Goal: Task Accomplishment & Management: Complete application form

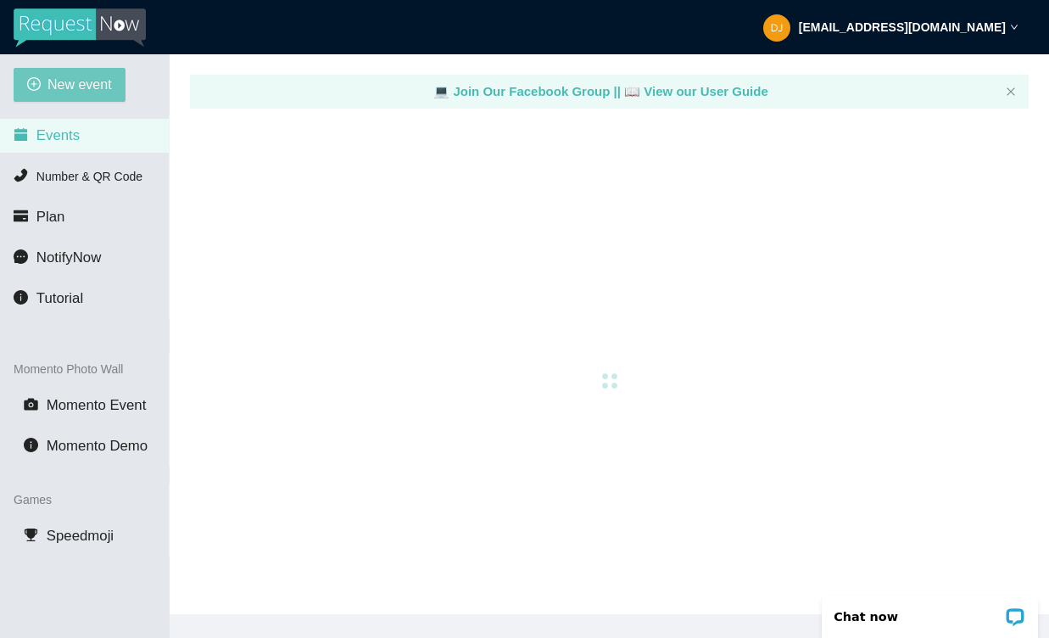
click at [75, 88] on span "New event" at bounding box center [80, 84] width 64 height 21
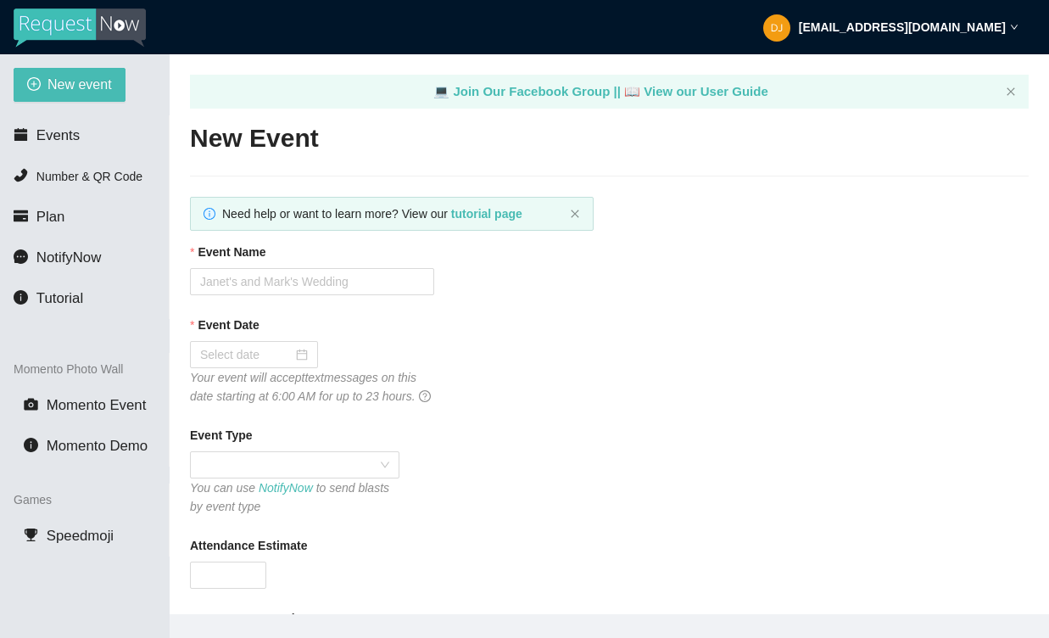
type textarea "[URL][DOMAIN_NAME]"
type textarea "Thanks for being a part of (Event)! Stay safe! Be LEGENDARY! -[PERSON_NAME] @he…"
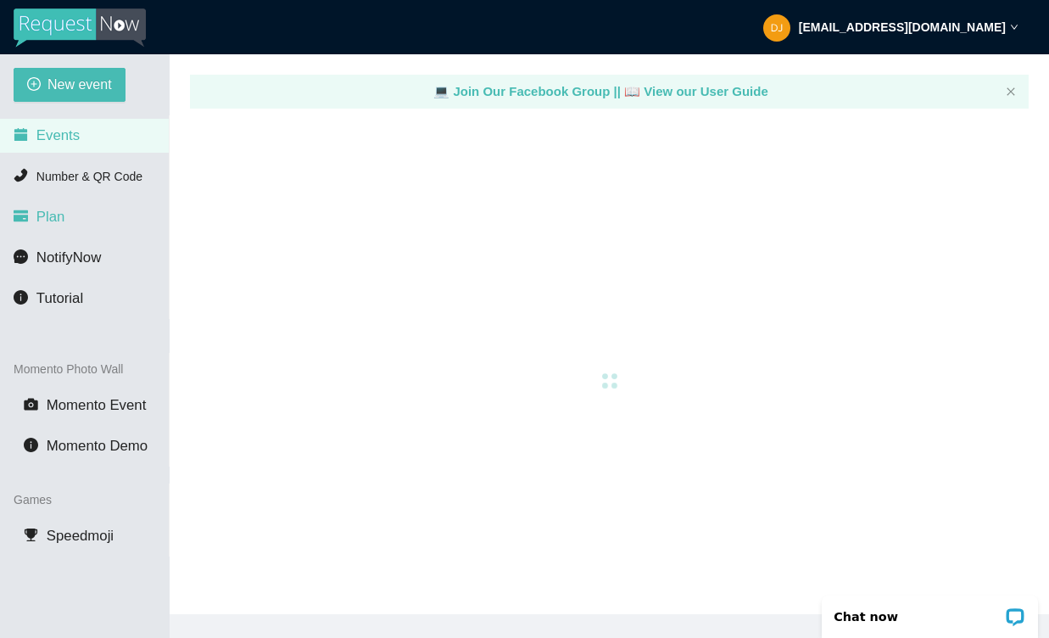
click at [64, 215] on span "Plan" at bounding box center [50, 217] width 29 height 16
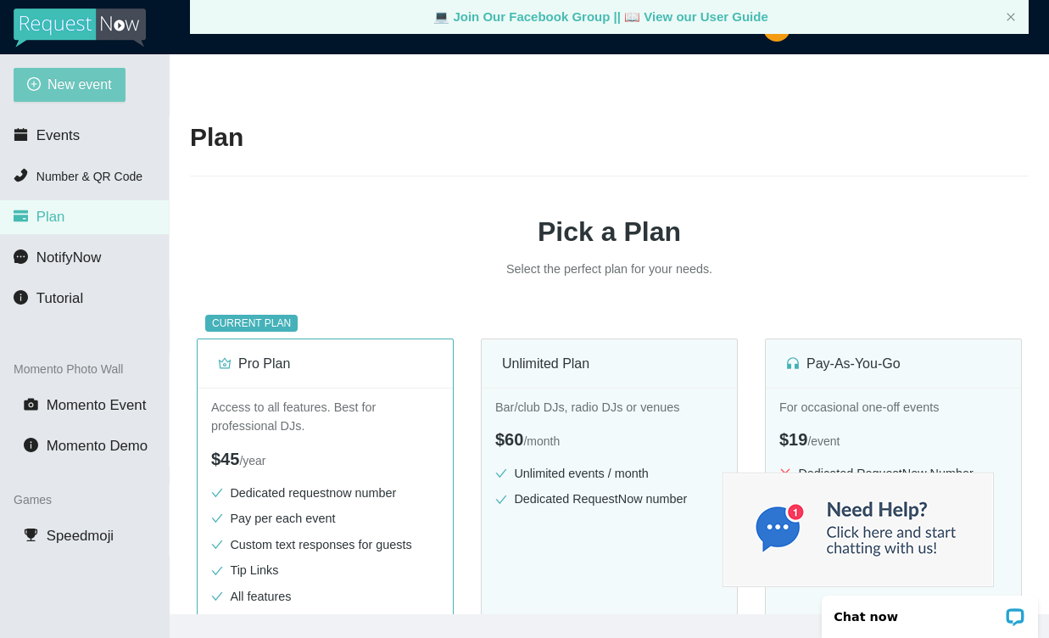
click at [100, 81] on span "New event" at bounding box center [80, 84] width 64 height 21
type textarea "[URL][DOMAIN_NAME]"
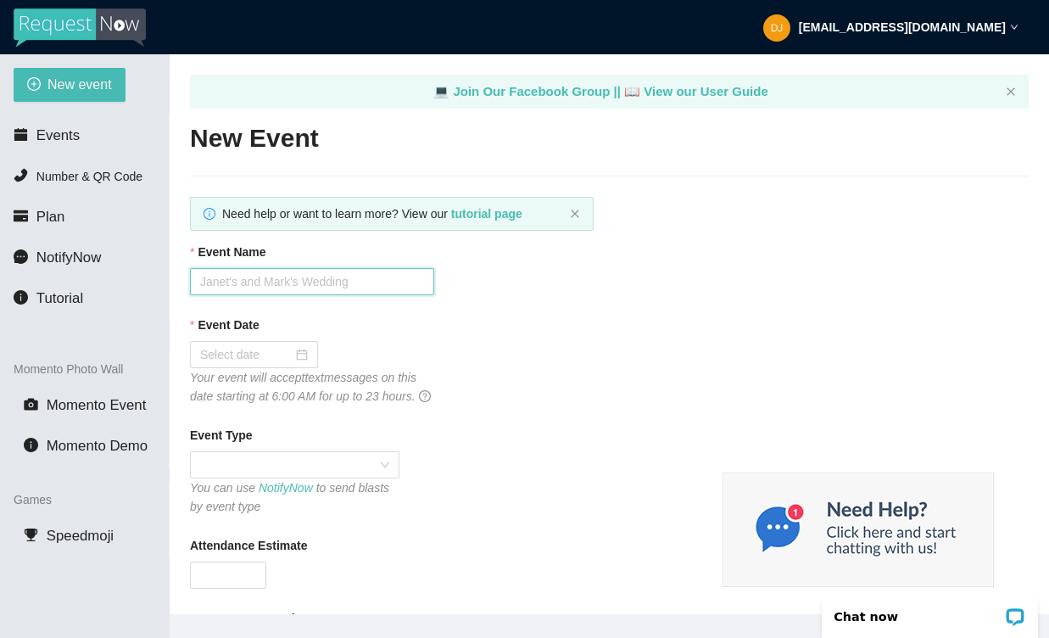
click at [347, 283] on input "Event Name" at bounding box center [312, 281] width 244 height 27
type input "Capital One Event"
click at [284, 354] on input "Event Date" at bounding box center [246, 354] width 92 height 19
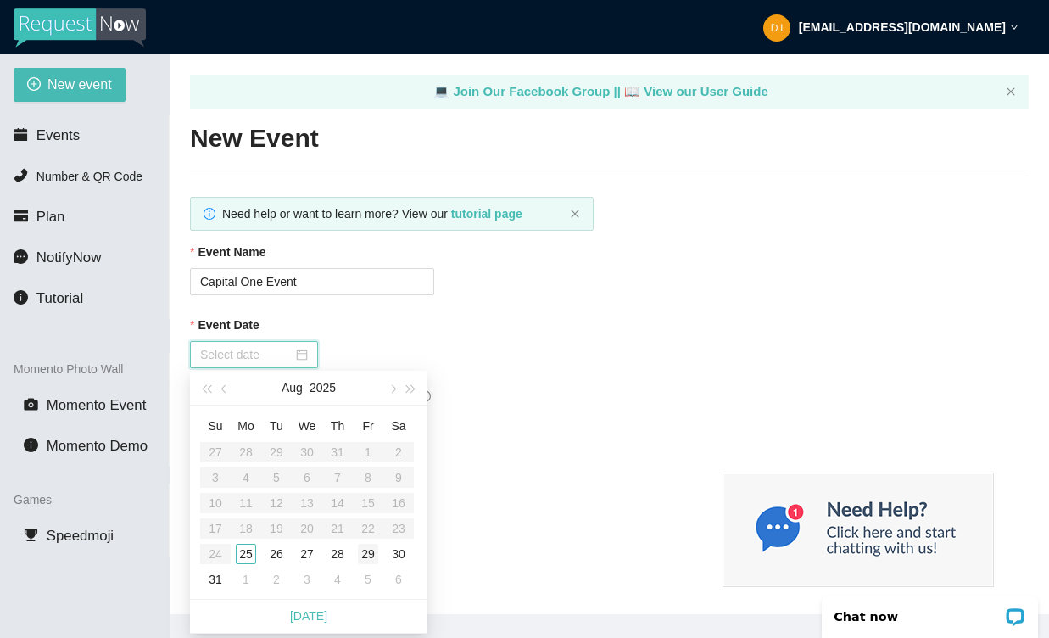
type input "[DATE]"
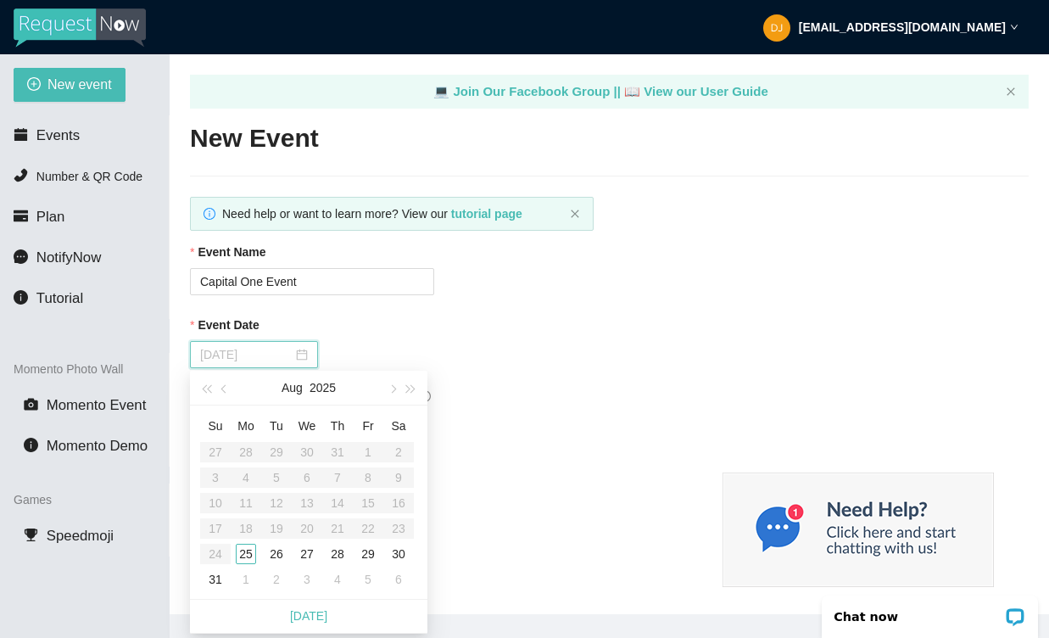
click at [245, 546] on div "25" at bounding box center [246, 554] width 20 height 20
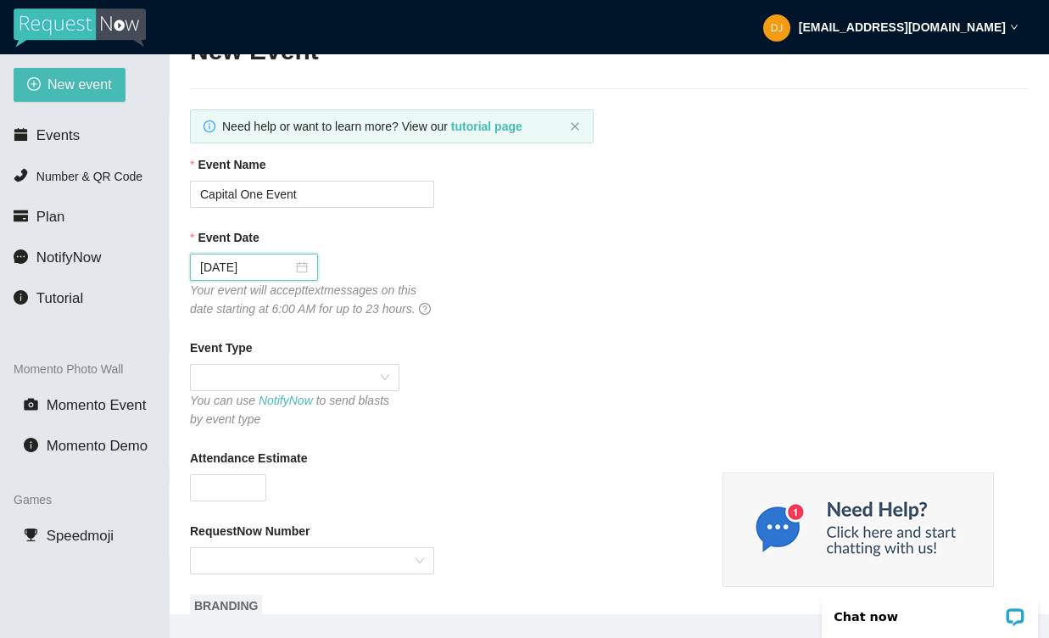
scroll to position [90, 0]
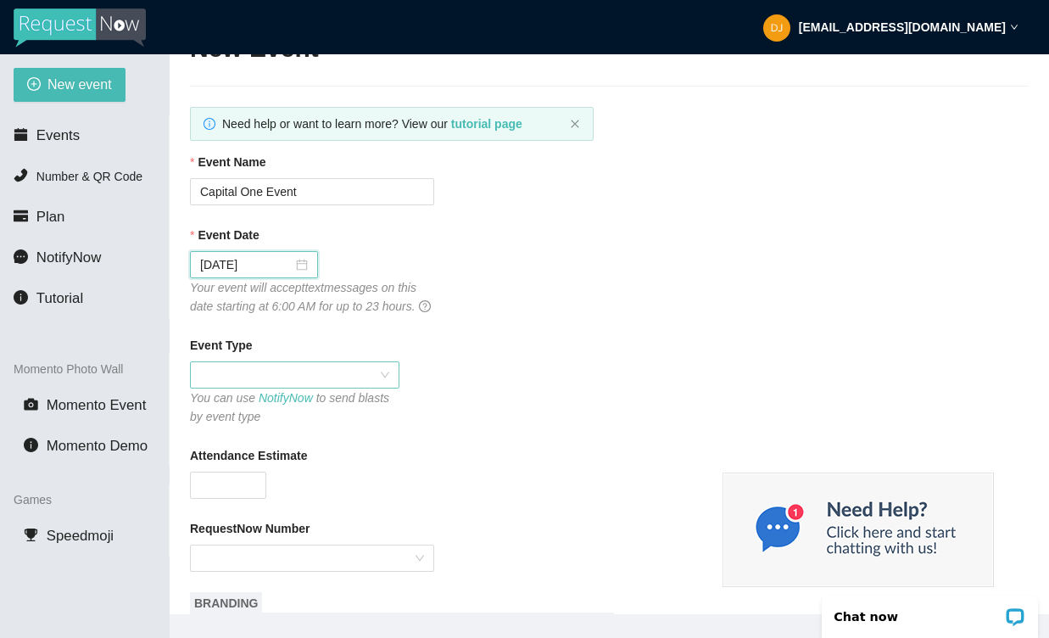
click at [316, 388] on span at bounding box center [294, 374] width 189 height 25
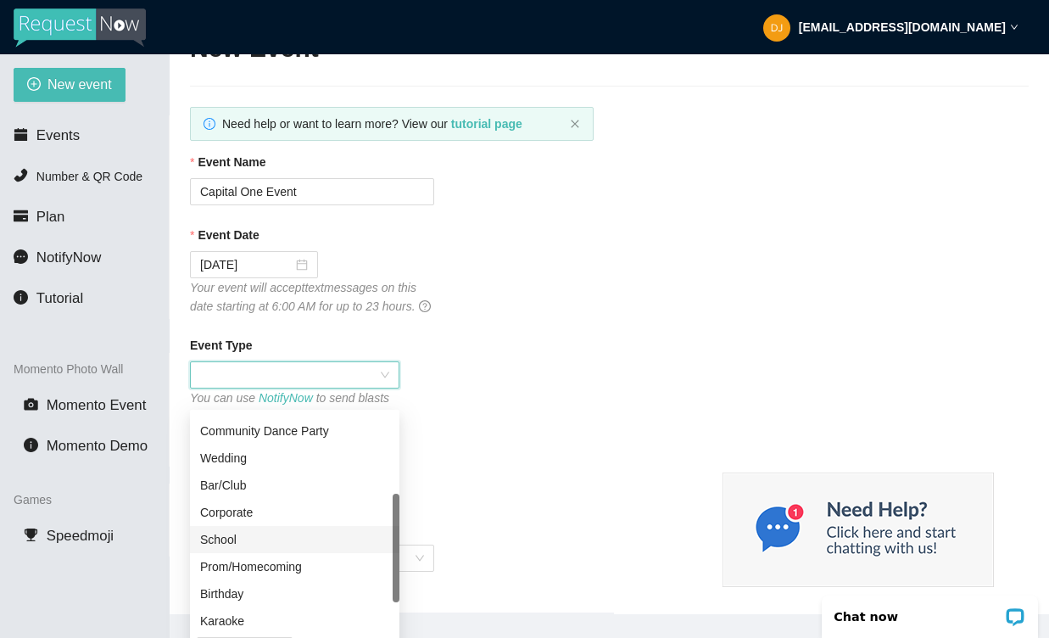
scroll to position [161, 0]
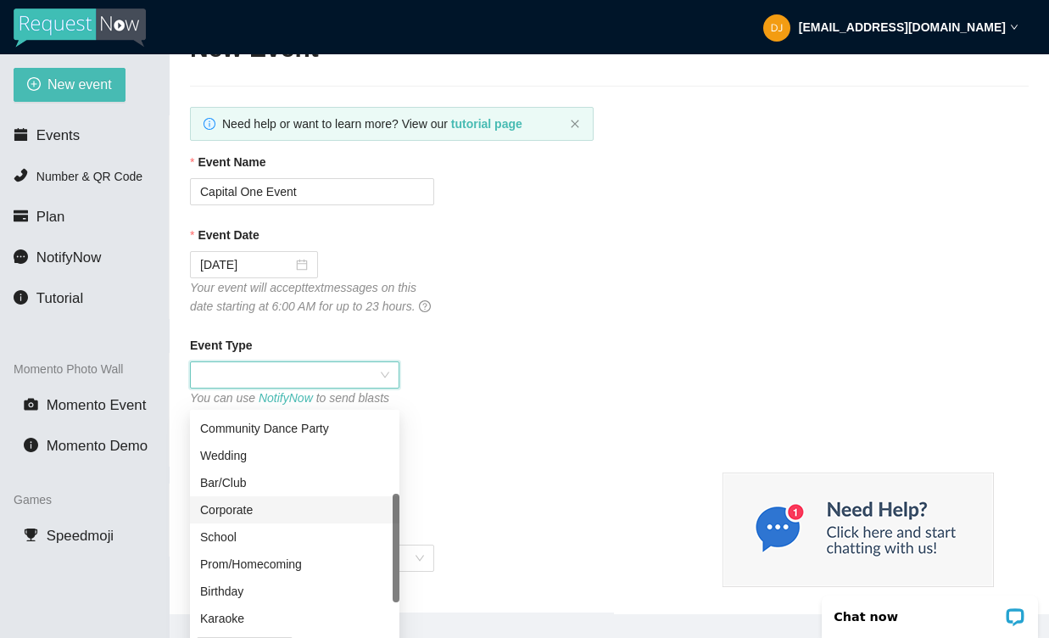
click at [243, 512] on div "Corporate" at bounding box center [294, 509] width 189 height 19
type textarea "Thanks for being a part of (Event)! Stay safe! Be LEGENDARY! -[PERSON_NAME] @he…"
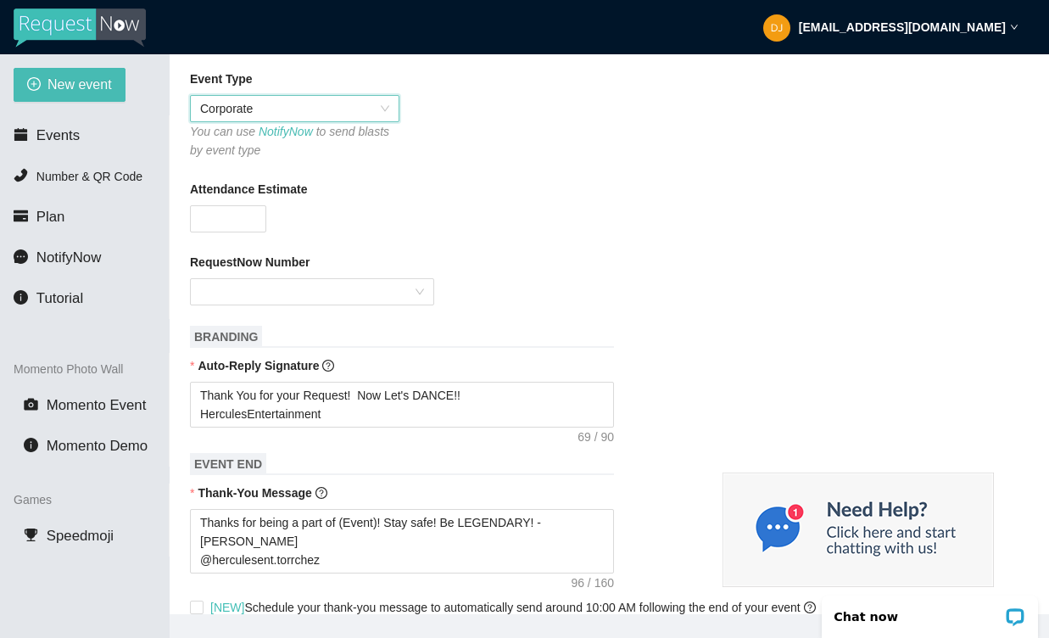
scroll to position [361, 0]
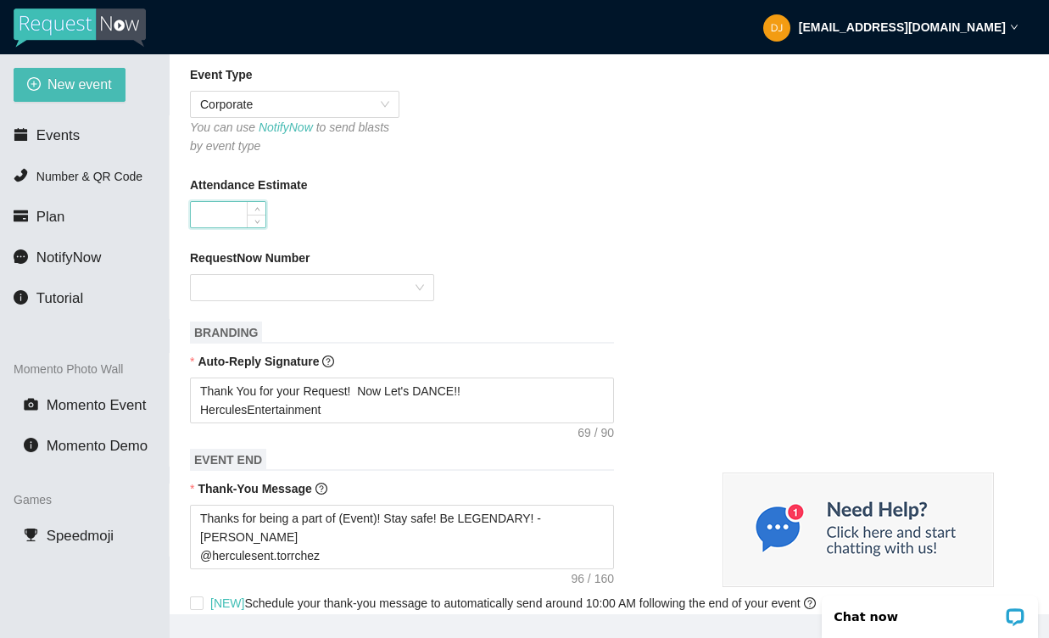
click at [241, 227] on input "Attendance Estimate" at bounding box center [228, 214] width 75 height 25
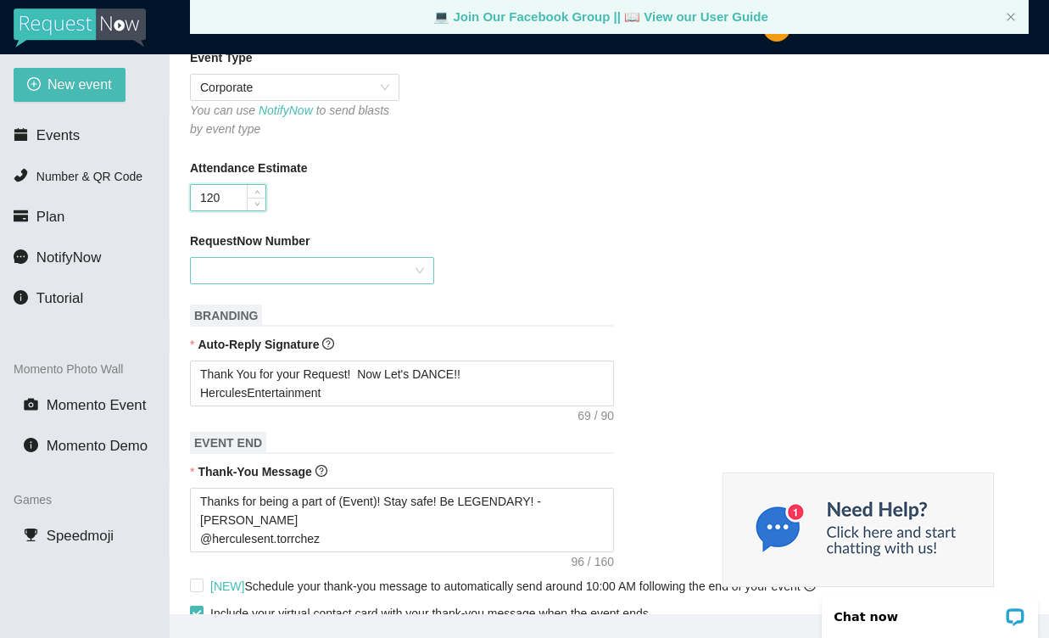
click at [412, 279] on div at bounding box center [312, 270] width 244 height 27
type input "120"
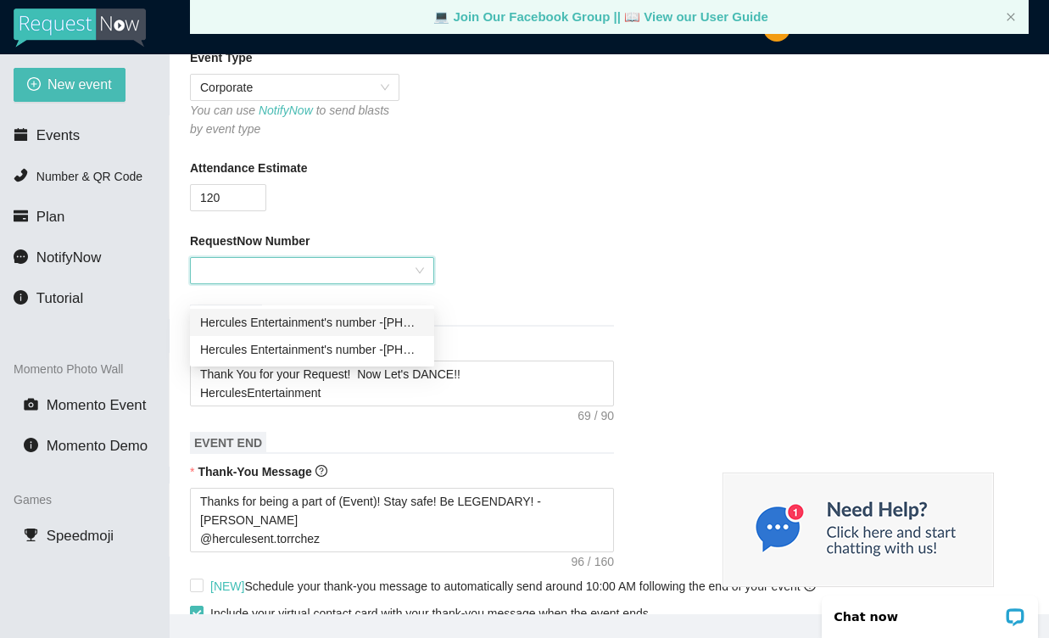
scroll to position [0, 0]
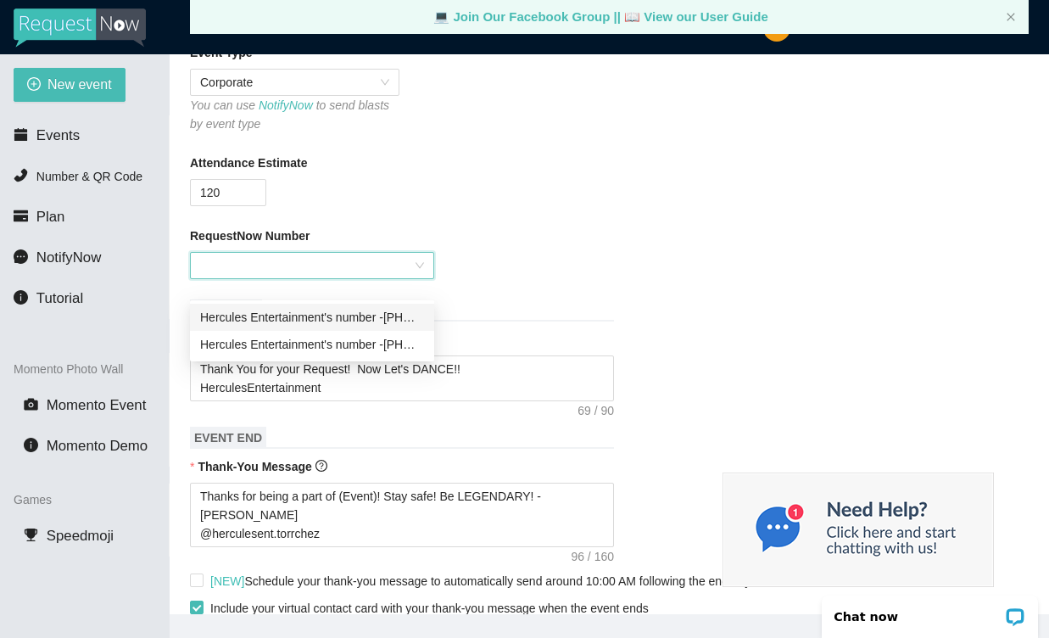
click at [398, 317] on div "Hercules Entertainment's number - [PHONE_NUMBER]" at bounding box center [312, 317] width 224 height 19
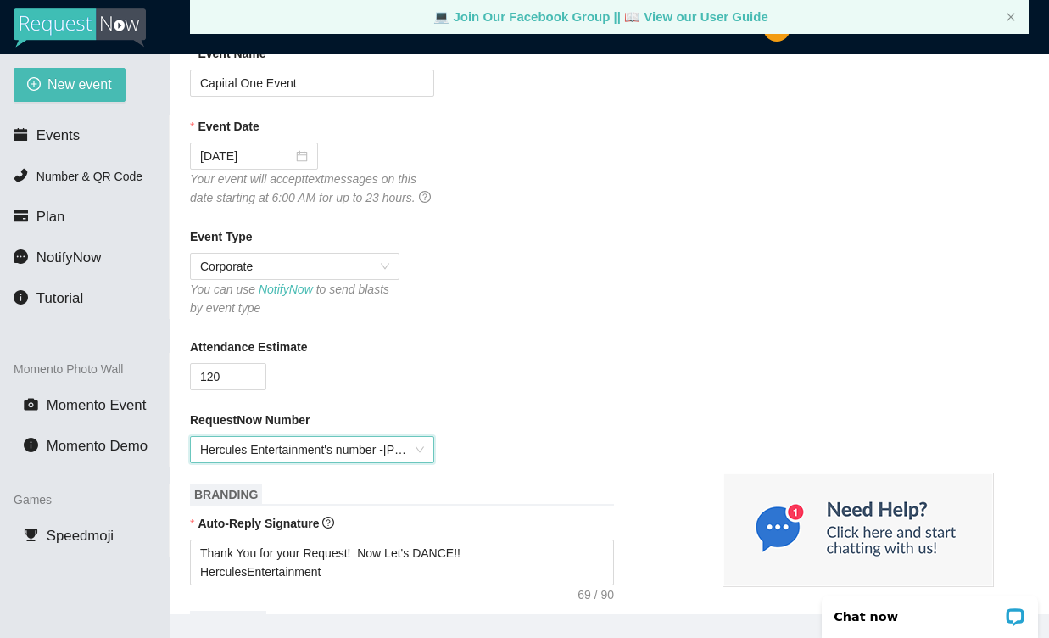
scroll to position [108, 0]
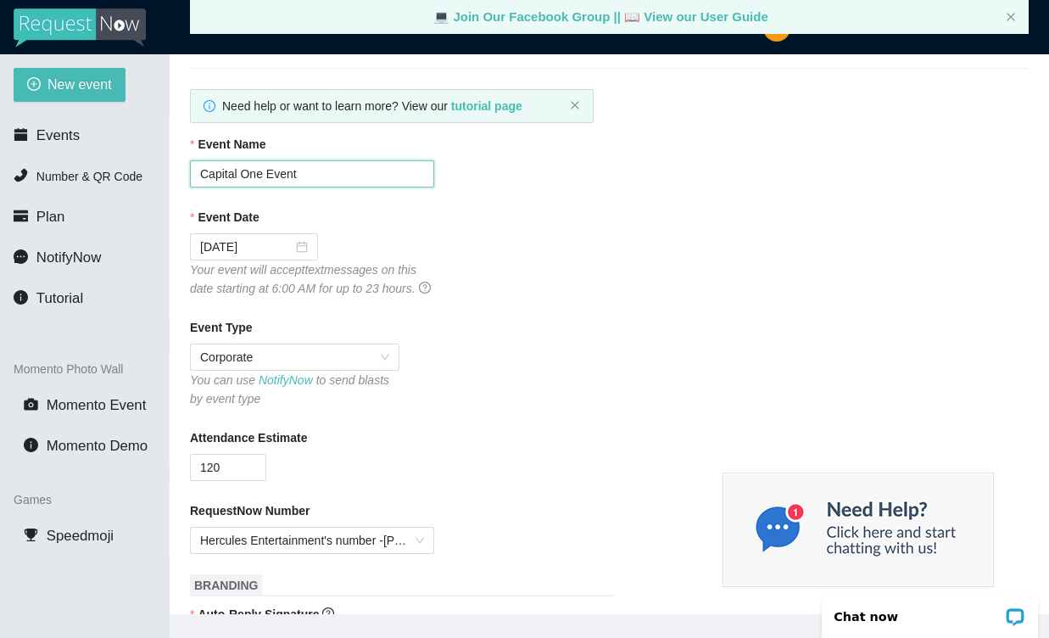
drag, startPoint x: 305, startPoint y: 168, endPoint x: 196, endPoint y: 175, distance: 108.8
click at [196, 175] on input "Capital One Event" at bounding box center [312, 173] width 244 height 27
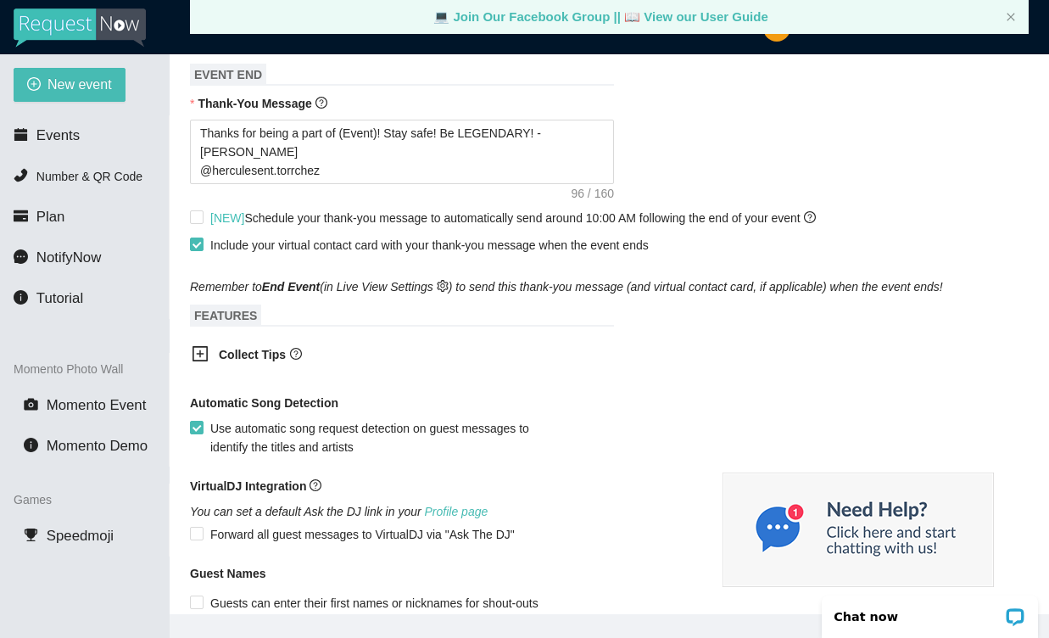
scroll to position [738, 0]
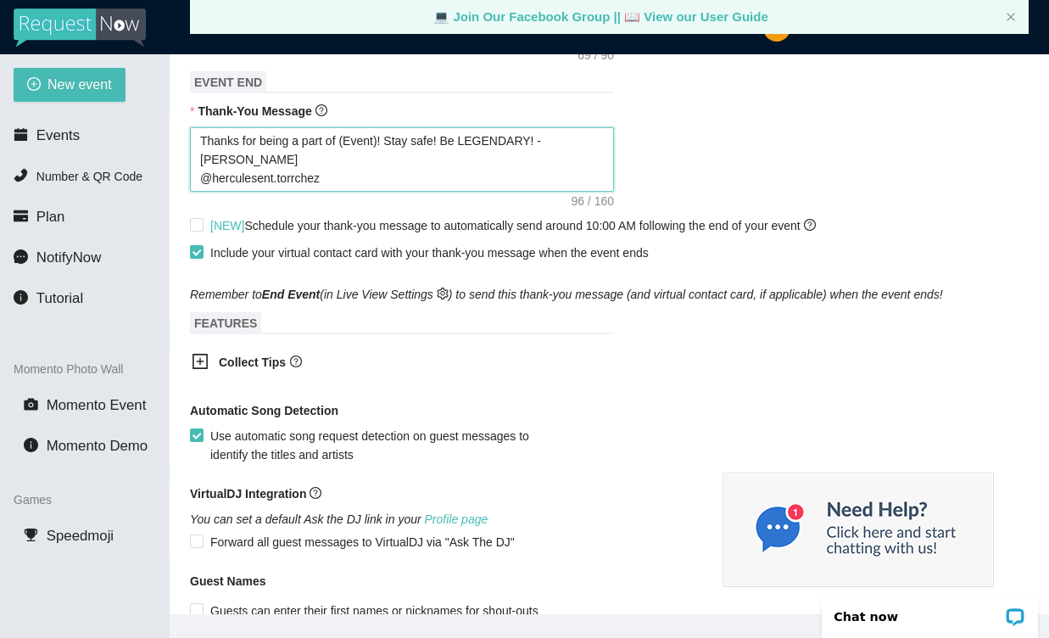
type textarea "Thanks for being a part of (Event)! Stay safe! Be LEGENDARY! -[PERSON_NAME] @he…"
drag, startPoint x: 345, startPoint y: 159, endPoint x: 385, endPoint y: 160, distance: 39.9
click at [385, 160] on textarea "Thanks for being a part of (Event)! Stay safe! Be LEGENDARY! -[PERSON_NAME] @he…" at bounding box center [402, 159] width 424 height 64
paste textarea "Capital One Event"
type textarea "Thanks for being a part of Capital One Event! Stay safe! Be LEGENDARY! -[PERSON…"
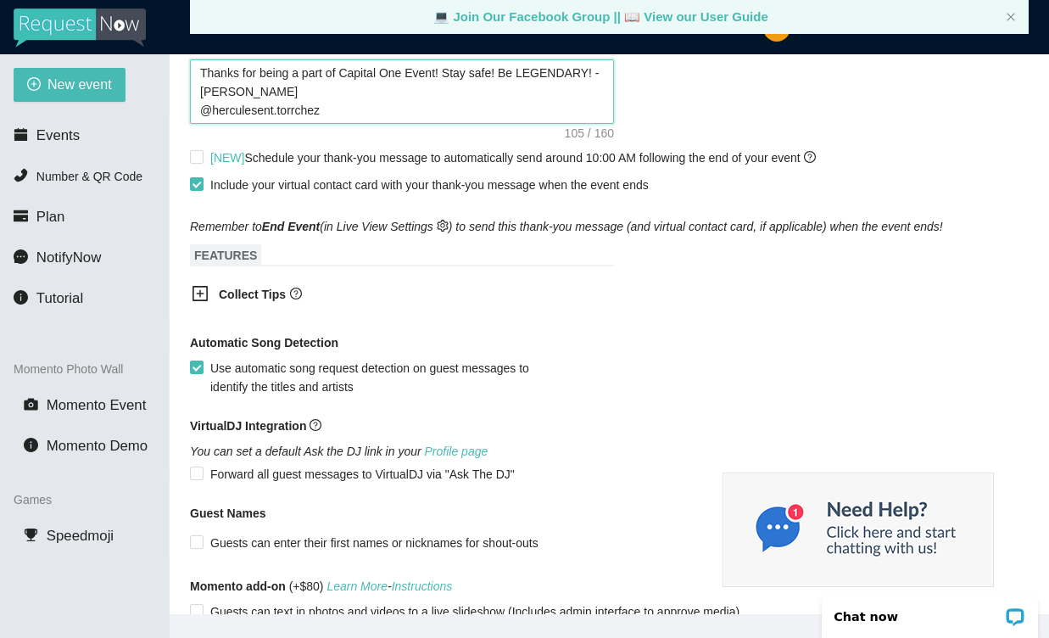
scroll to position [807, 0]
type textarea "Thanks for being a part of Capital One Event! Stay safe! Be LEGENDARY! -[PERSON…"
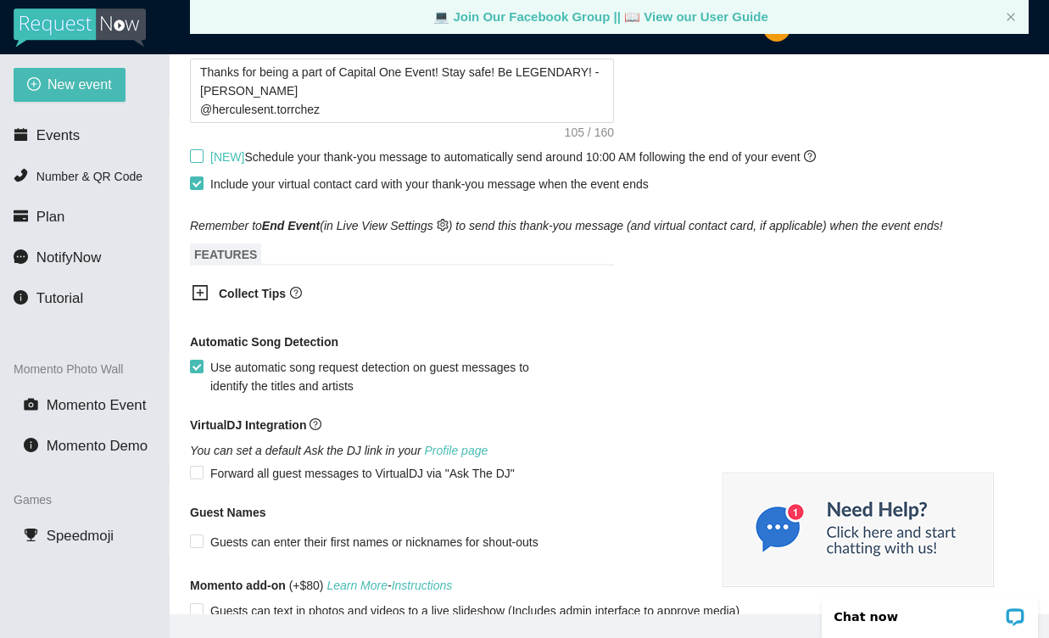
click at [201, 161] on input "[NEW] Schedule your thank-you message to automatically send around 10:00 AM fol…" at bounding box center [196, 155] width 12 height 12
checkbox input "true"
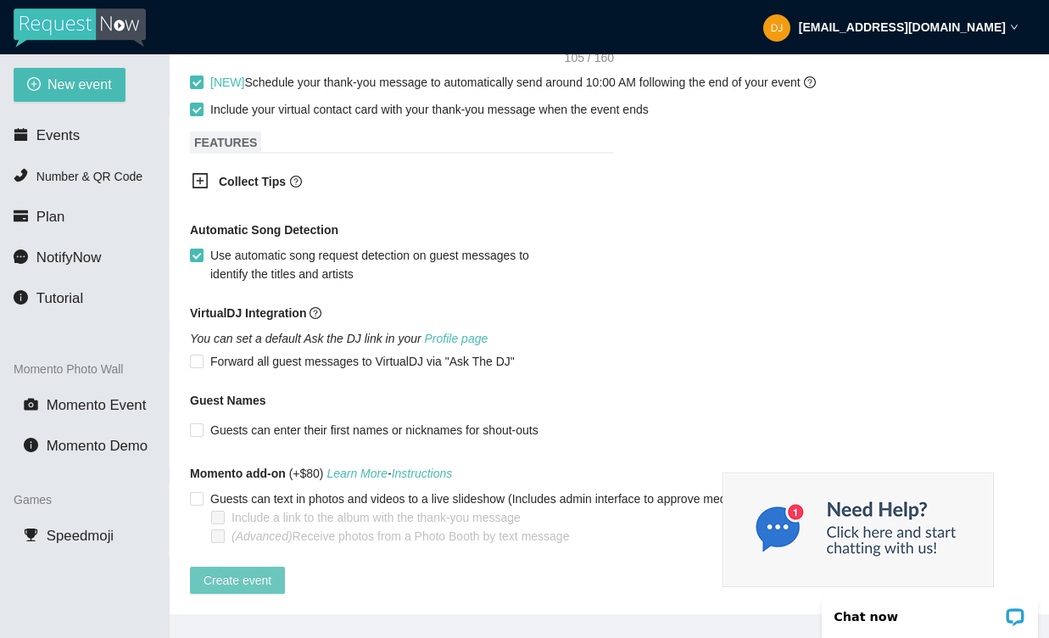
scroll to position [912, 0]
click at [234, 571] on span "Create event" at bounding box center [238, 580] width 68 height 19
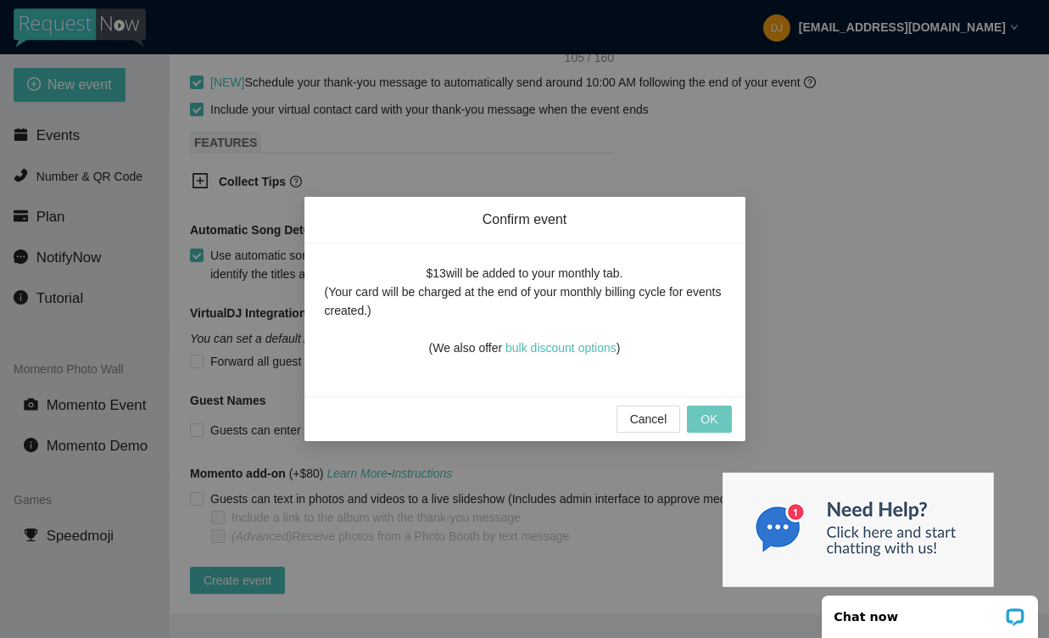
click at [715, 417] on span "OK" at bounding box center [709, 419] width 17 height 19
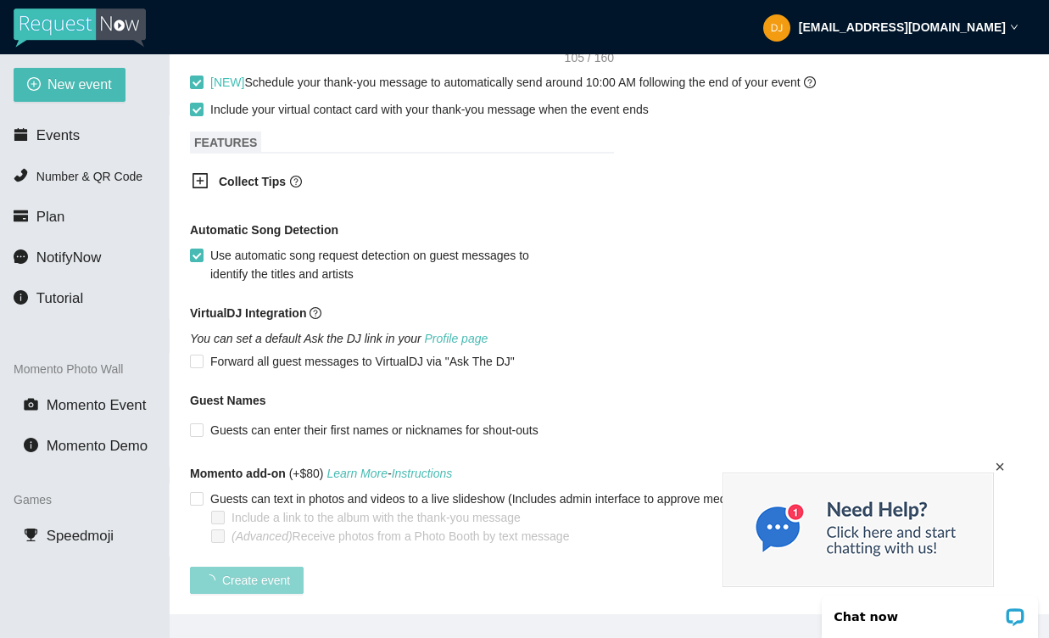
click at [998, 469] on div "×" at bounding box center [1000, 467] width 14 height 14
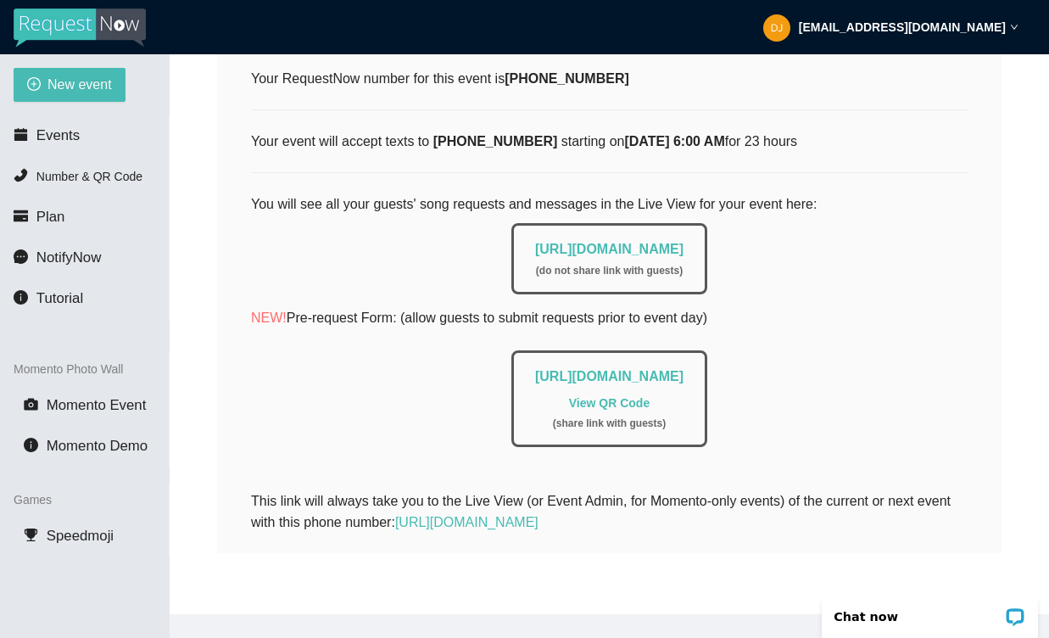
scroll to position [309, 0]
click at [58, 170] on span "Number & QR Code" at bounding box center [89, 177] width 106 height 14
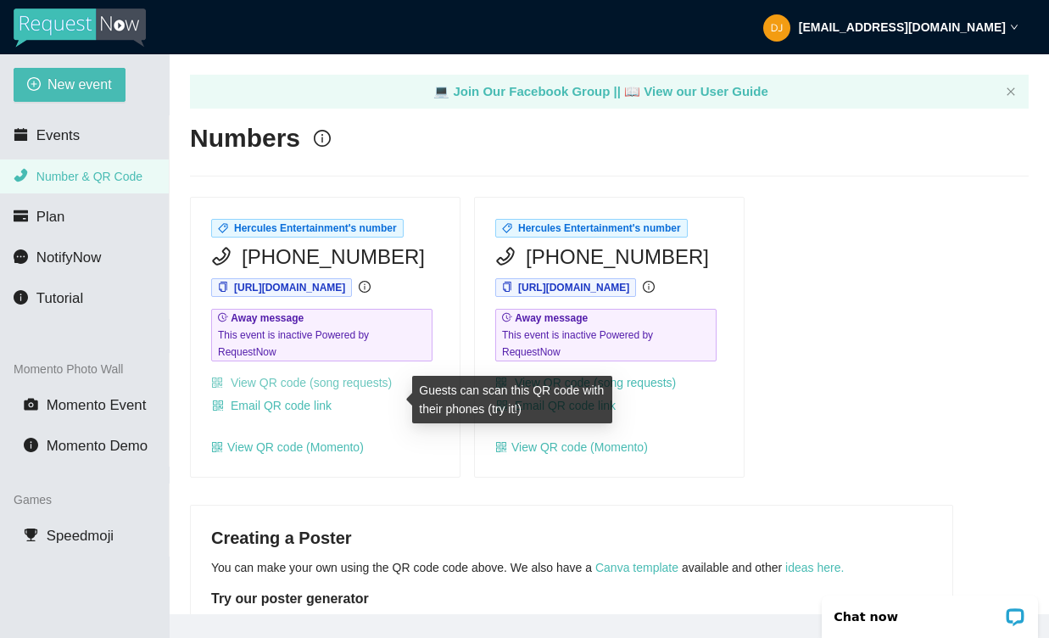
click at [324, 389] on link "View QR code (song requests)" at bounding box center [301, 383] width 181 height 14
